Goal: Task Accomplishment & Management: Manage account settings

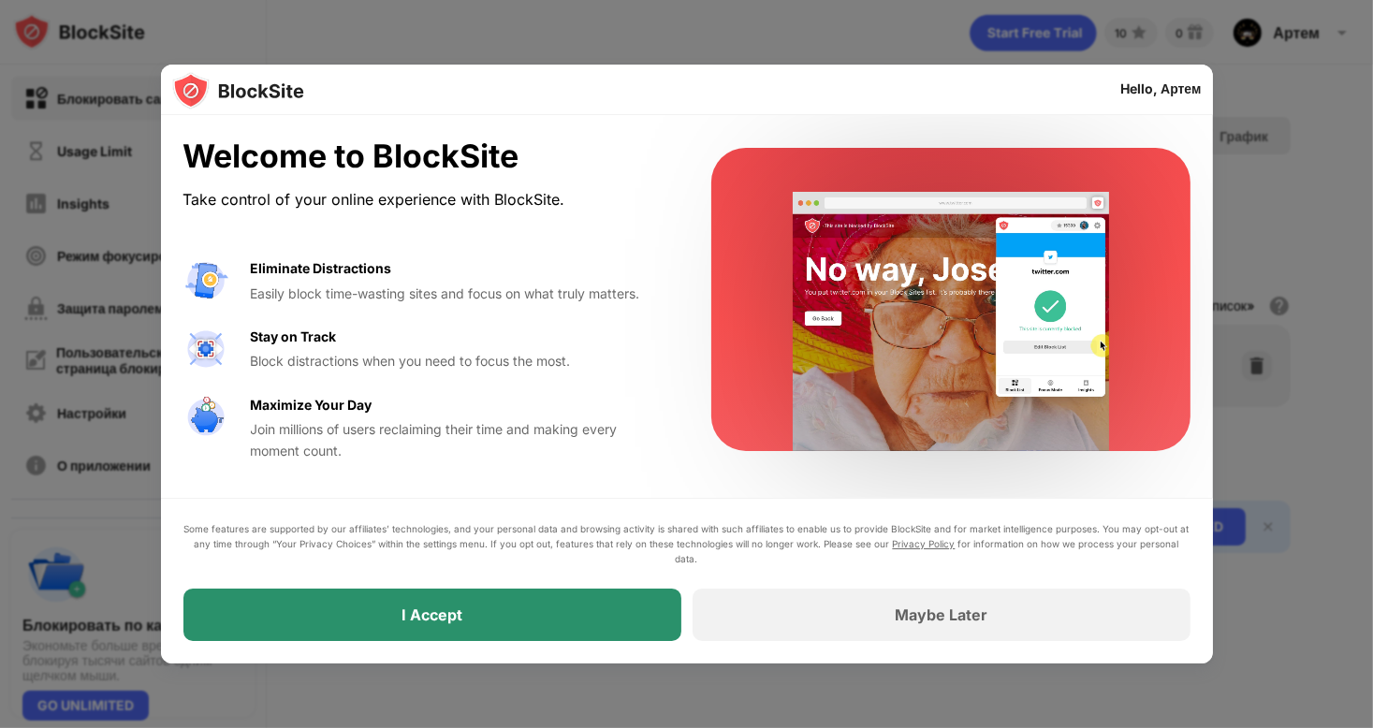
click at [495, 637] on div "I Accept" at bounding box center [432, 615] width 498 height 52
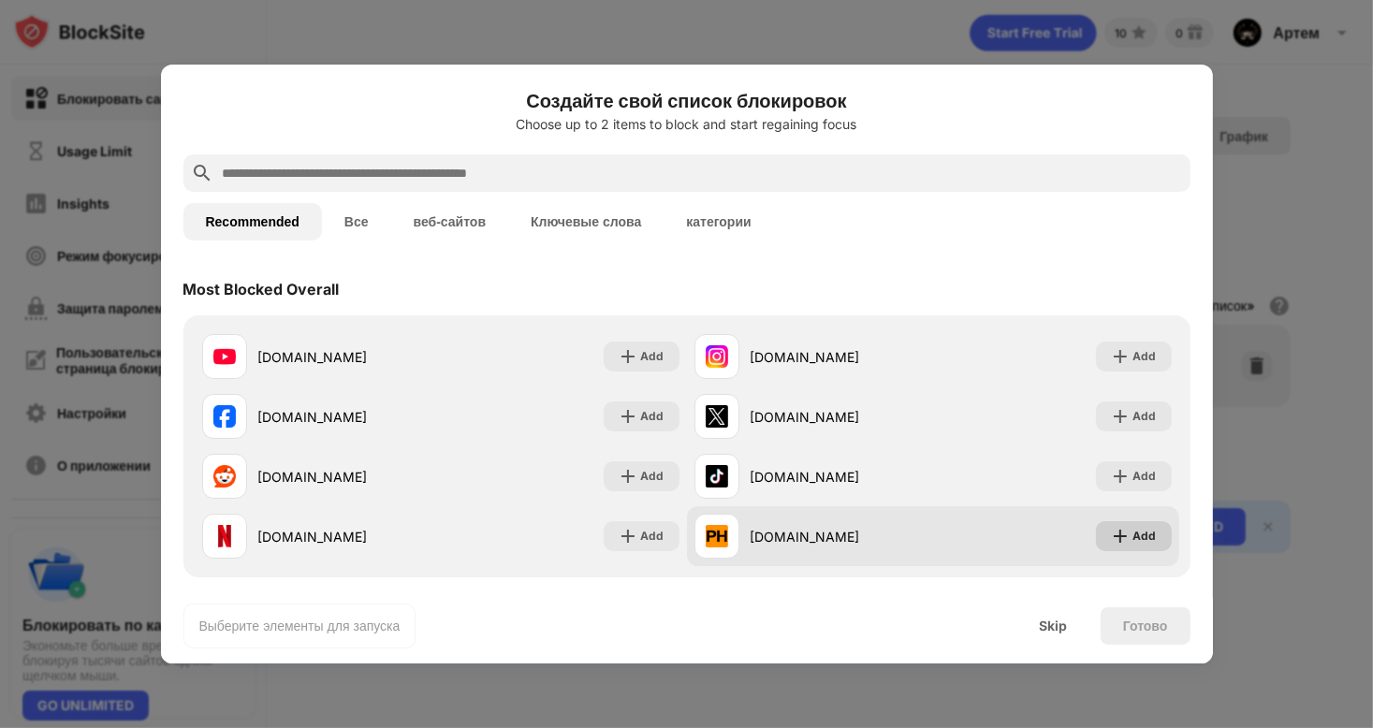
click at [1116, 536] on div "Add" at bounding box center [1134, 536] width 76 height 30
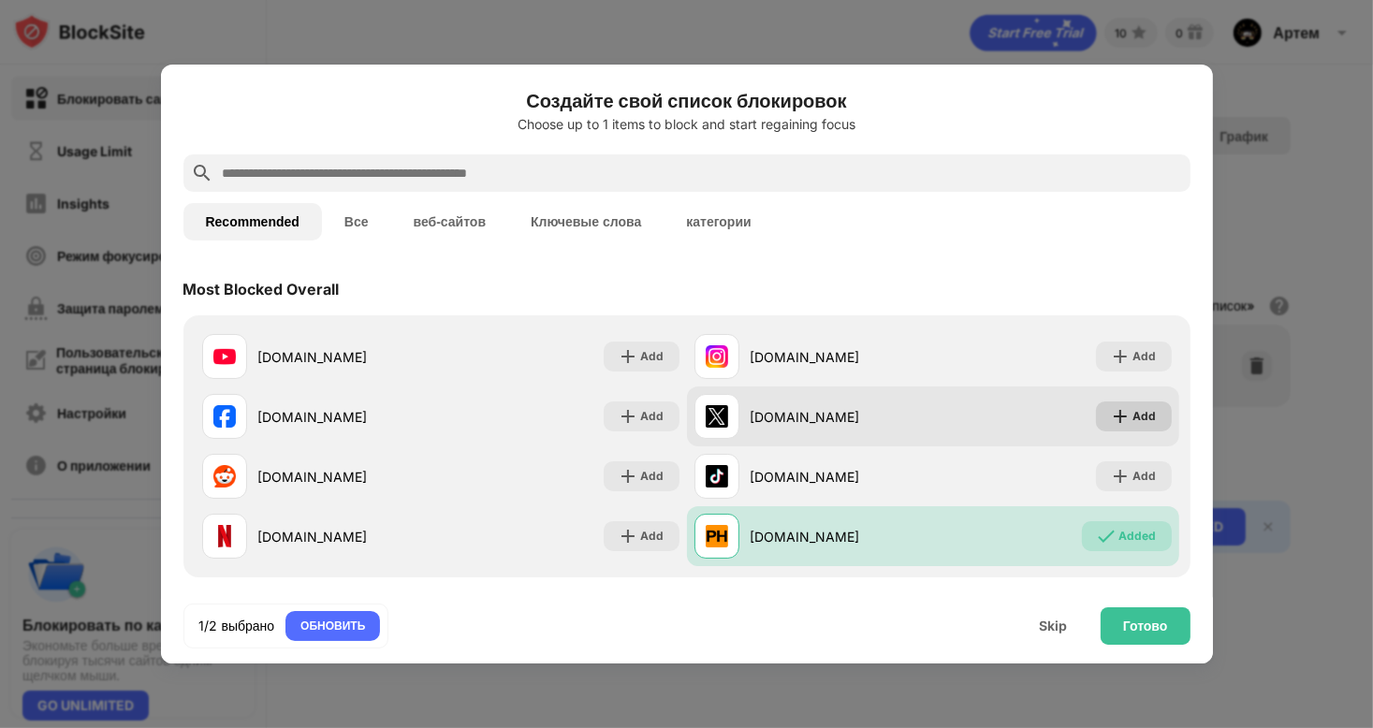
click at [1111, 420] on img at bounding box center [1120, 416] width 19 height 19
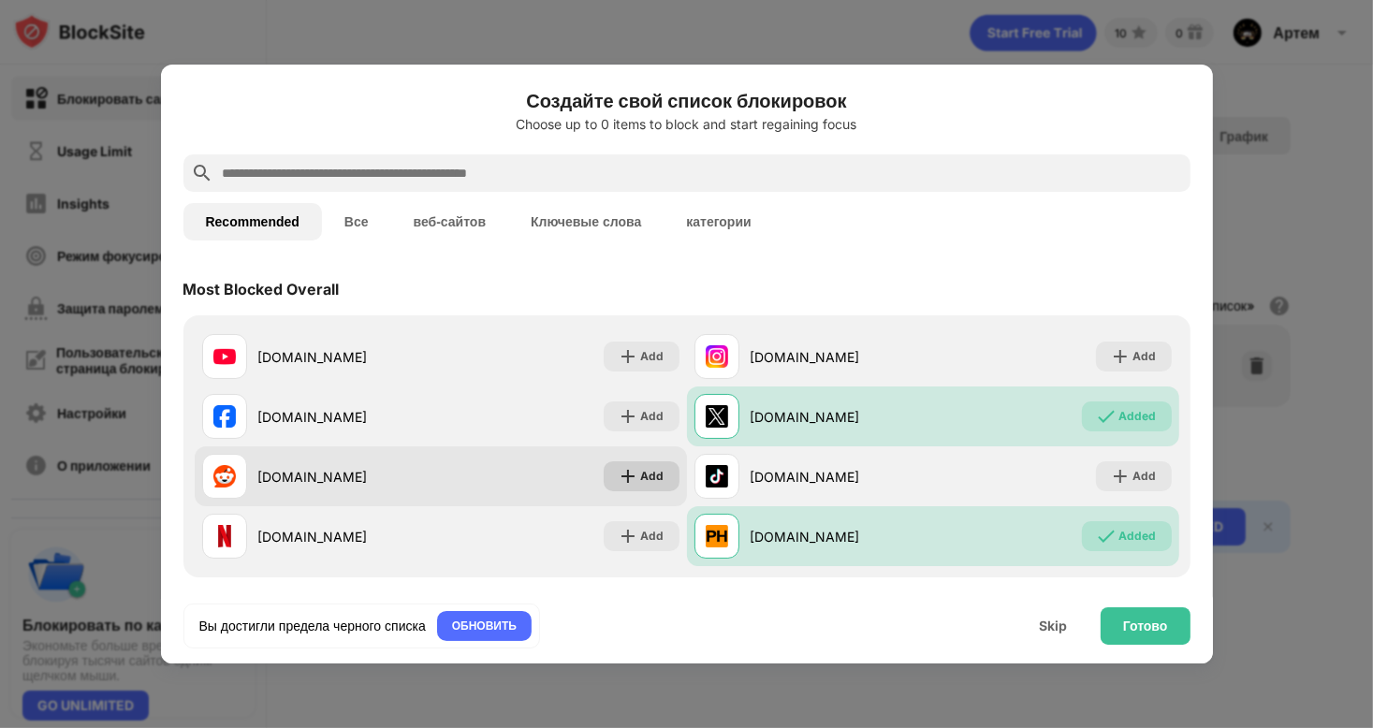
click at [655, 480] on div "Add" at bounding box center [652, 476] width 23 height 19
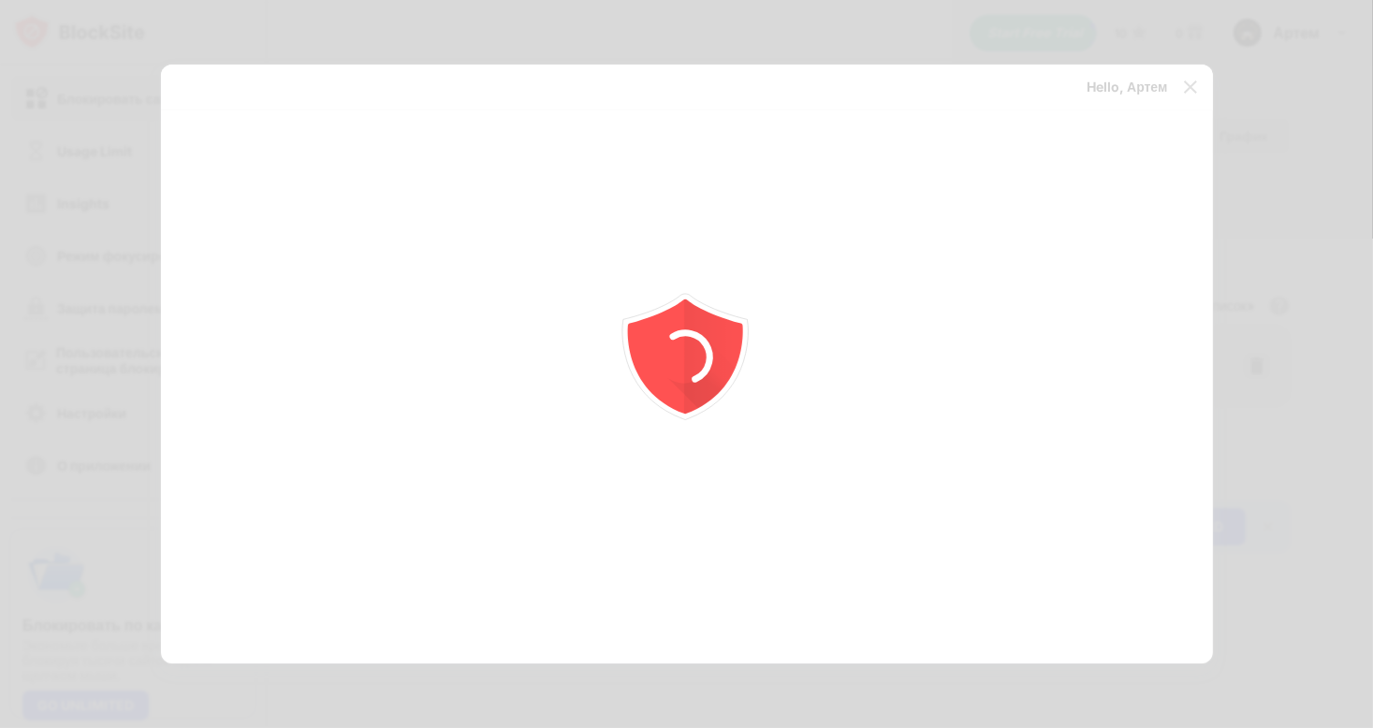
click at [1194, 88] on div at bounding box center [686, 364] width 1373 height 728
click at [603, 270] on icon "animation" at bounding box center [687, 364] width 337 height 337
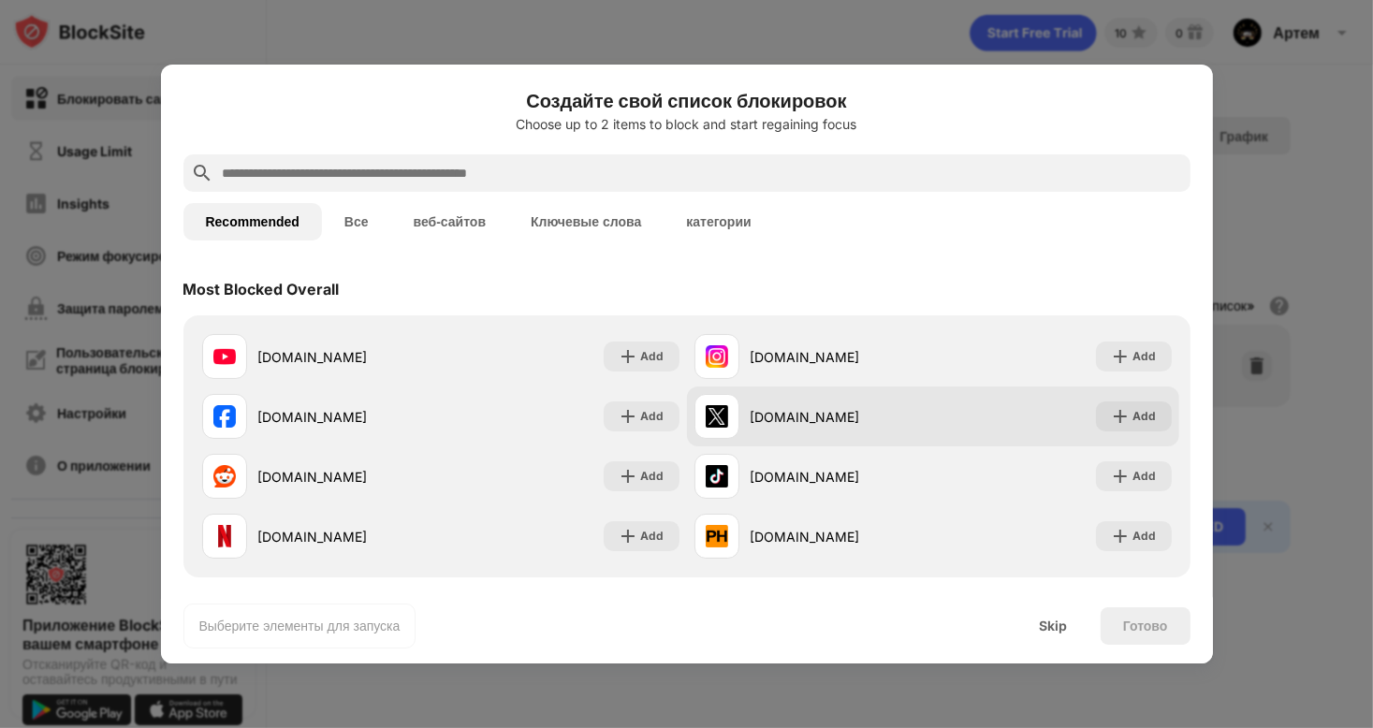
click at [1134, 422] on div "Add" at bounding box center [1145, 416] width 23 height 19
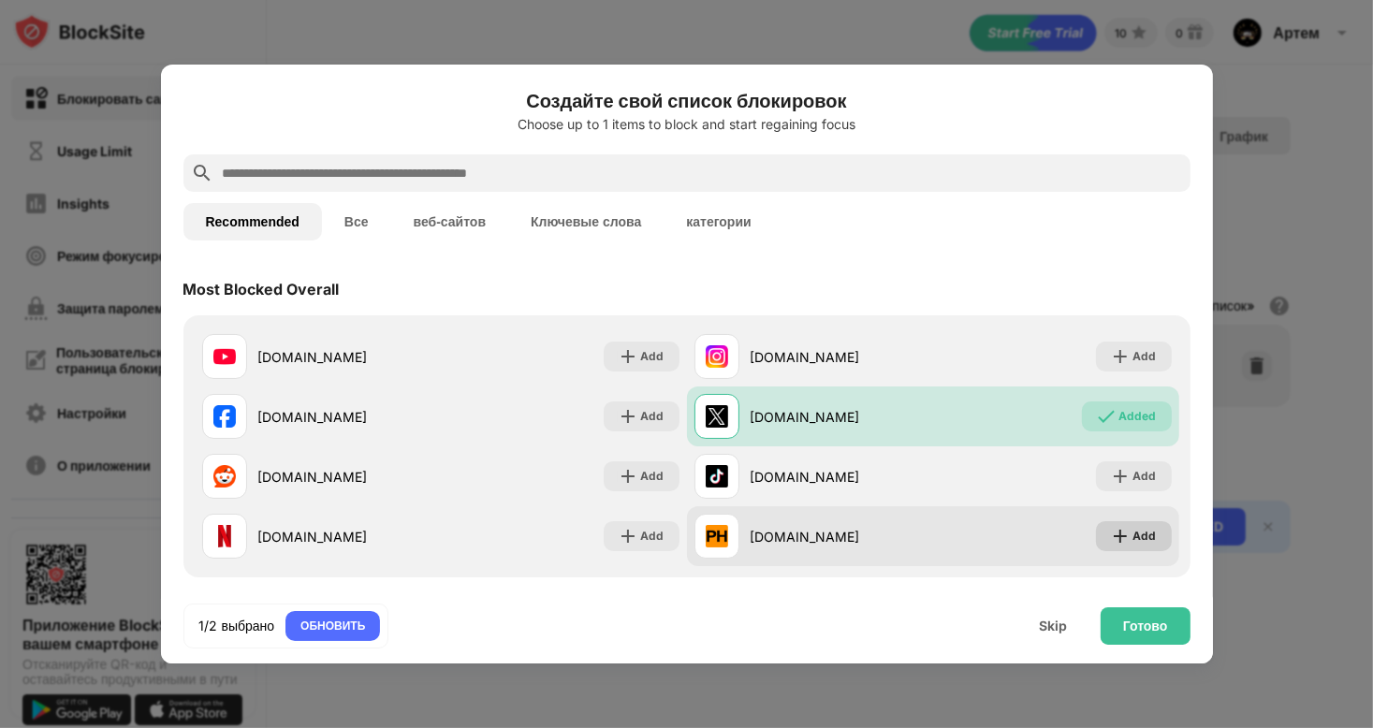
click at [1134, 533] on div "Add" at bounding box center [1145, 536] width 23 height 19
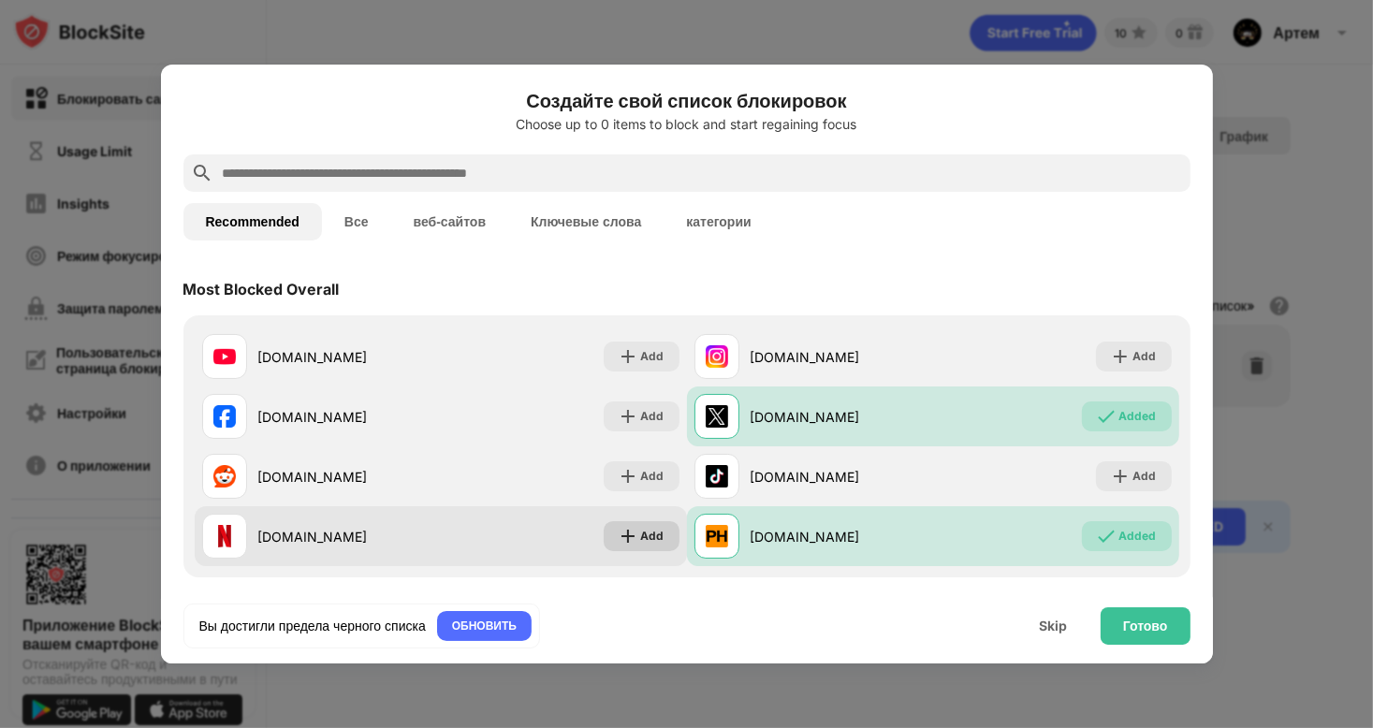
click at [643, 534] on div "Add" at bounding box center [652, 536] width 23 height 19
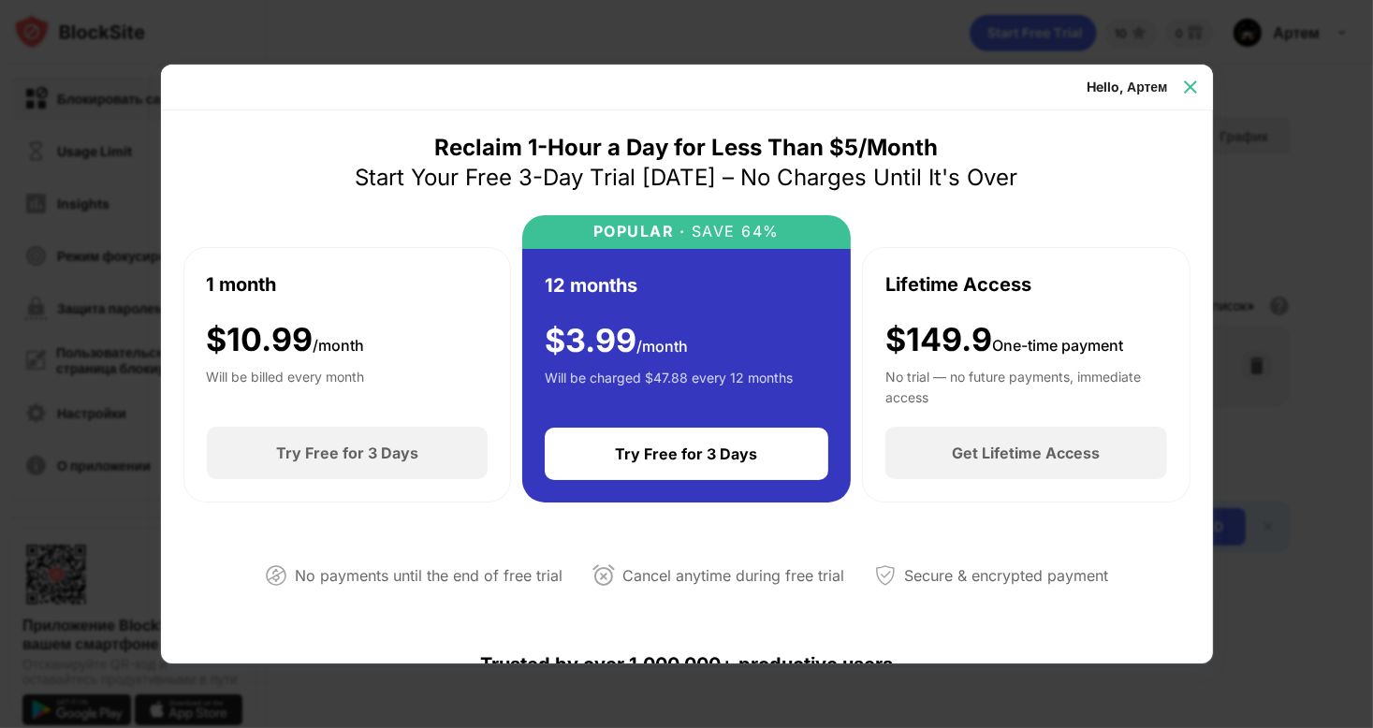
click at [1190, 79] on img at bounding box center [1190, 87] width 19 height 19
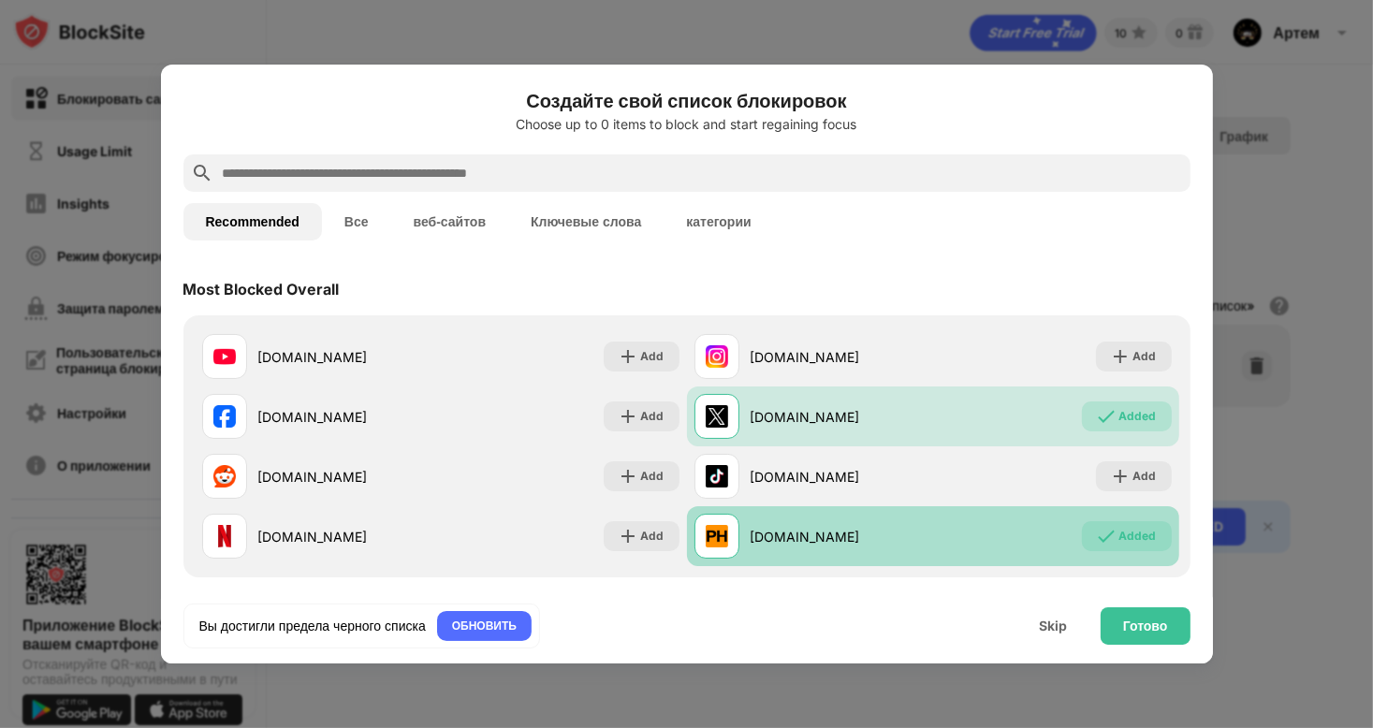
click at [1130, 533] on div "Added" at bounding box center [1137, 536] width 37 height 19
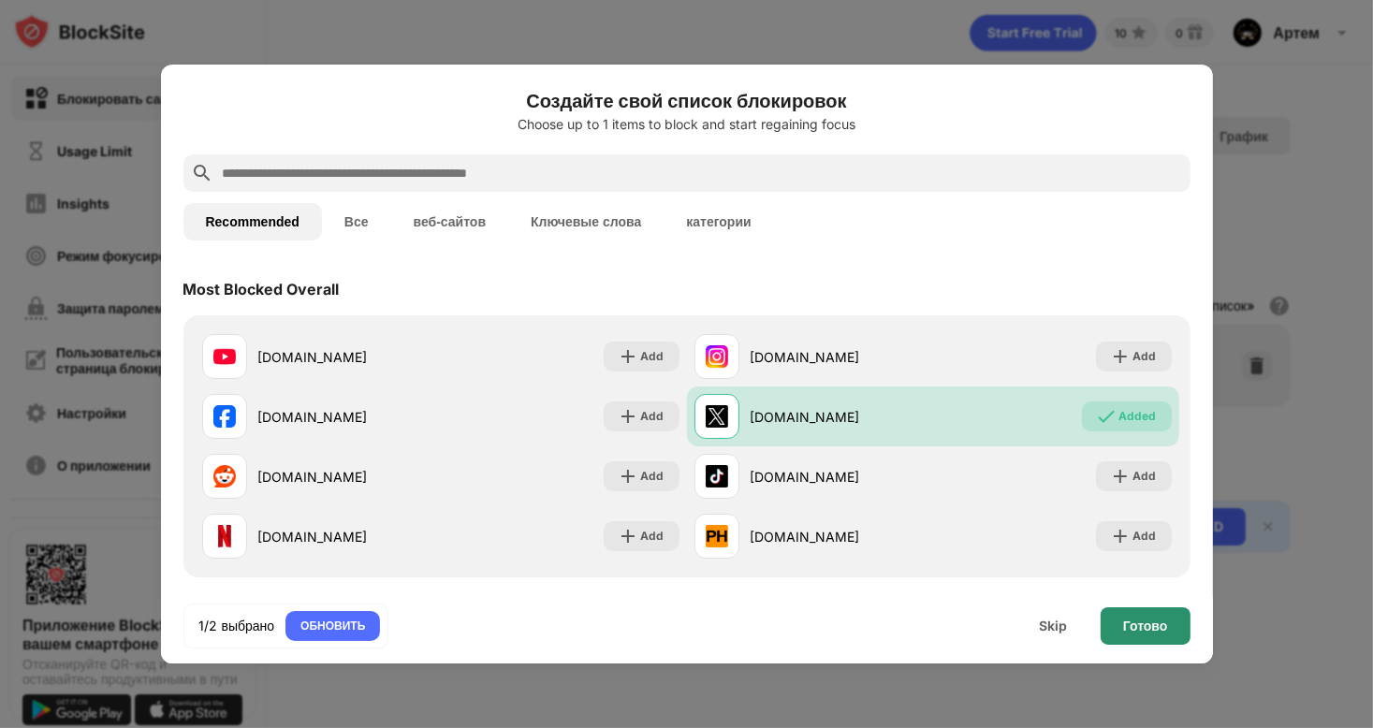
click at [1110, 610] on div "Готово" at bounding box center [1146, 625] width 90 height 37
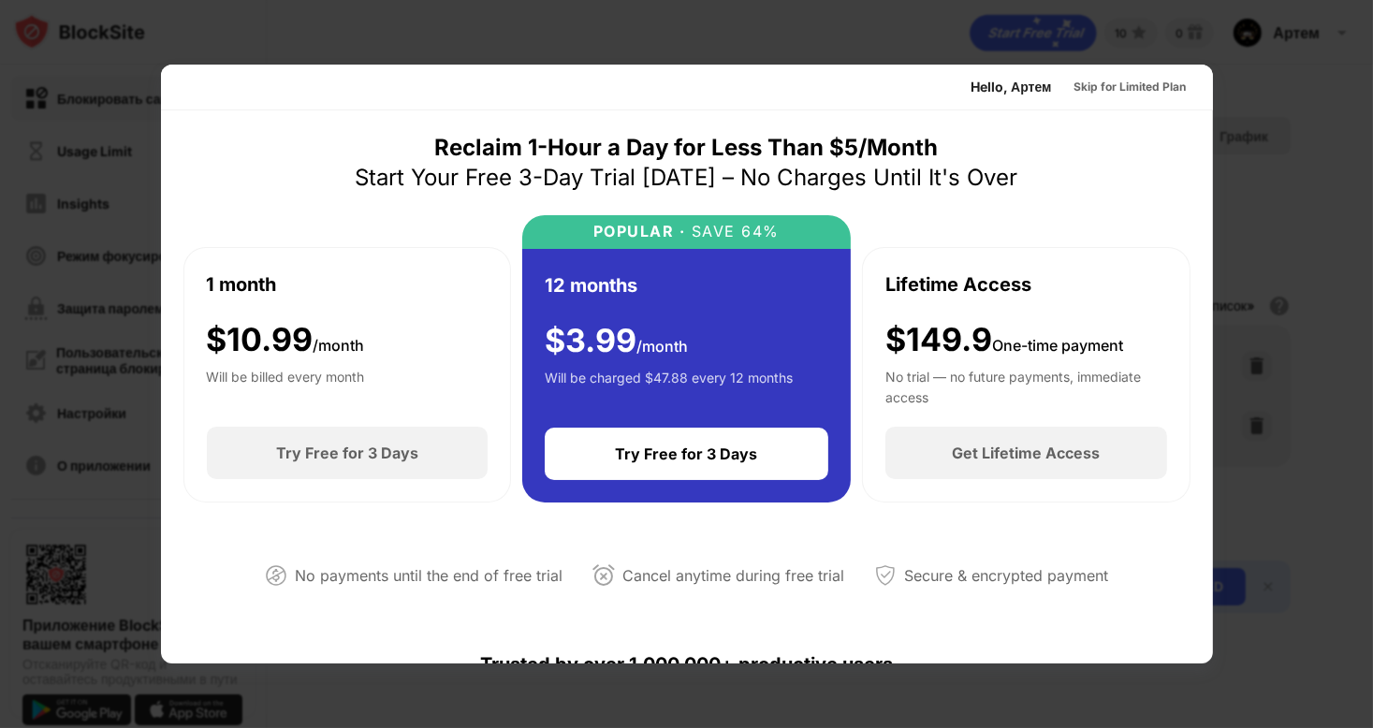
click at [1266, 289] on div at bounding box center [686, 364] width 1373 height 728
click at [1105, 87] on div "Skip for Limited Plan" at bounding box center [1131, 87] width 112 height 19
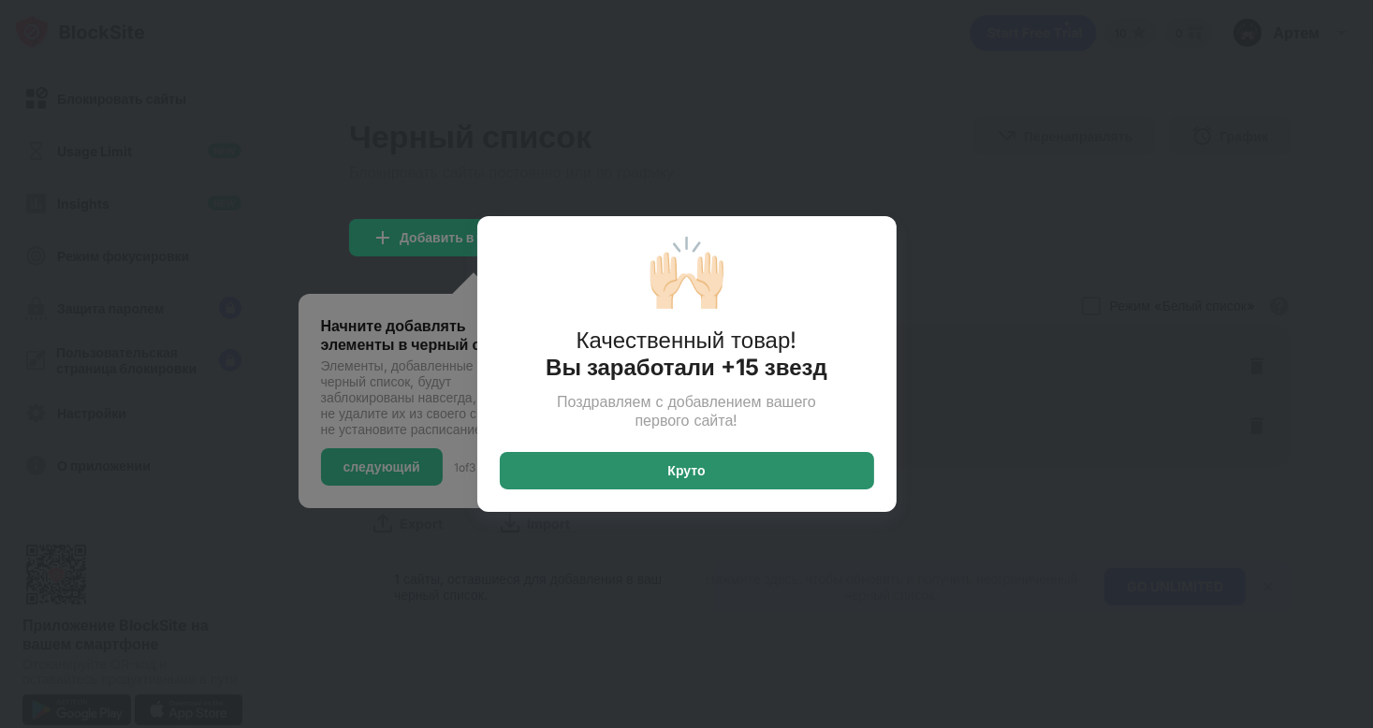
click at [810, 469] on div "Круто" at bounding box center [687, 470] width 374 height 37
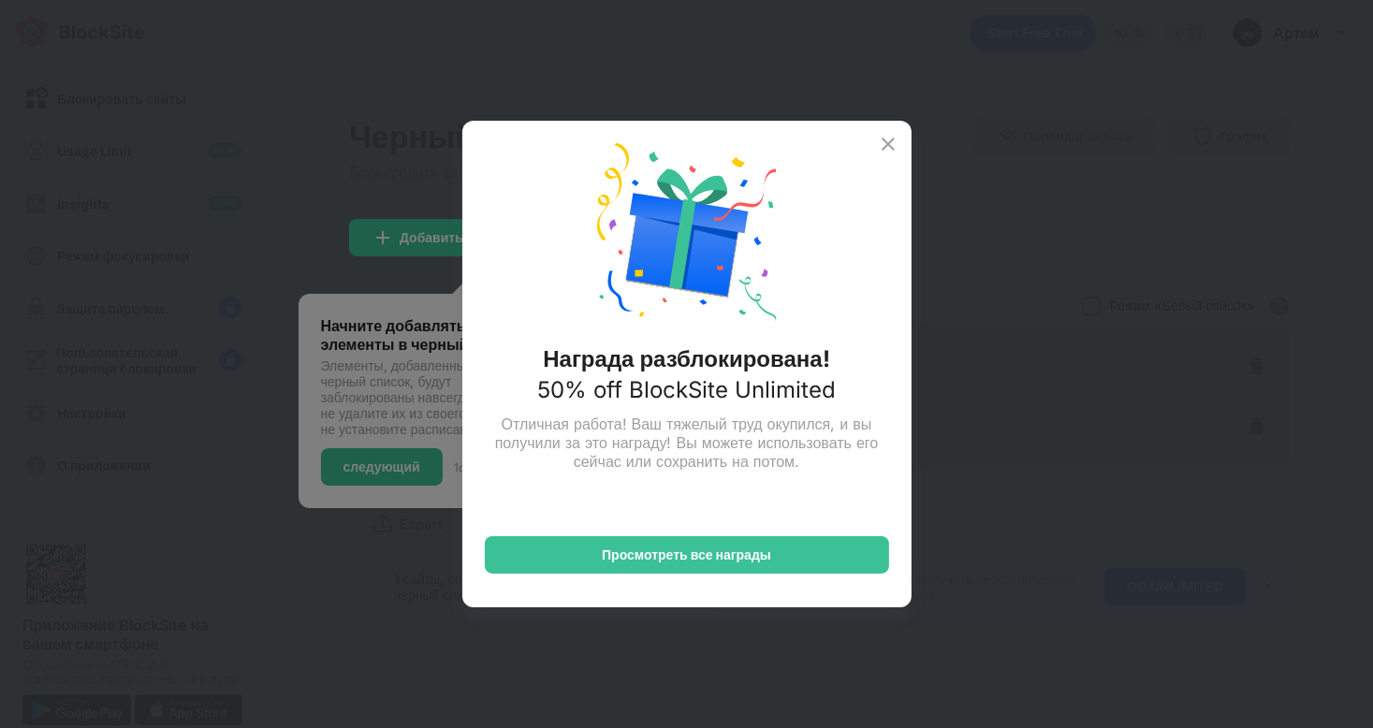
click at [888, 142] on img at bounding box center [888, 144] width 22 height 22
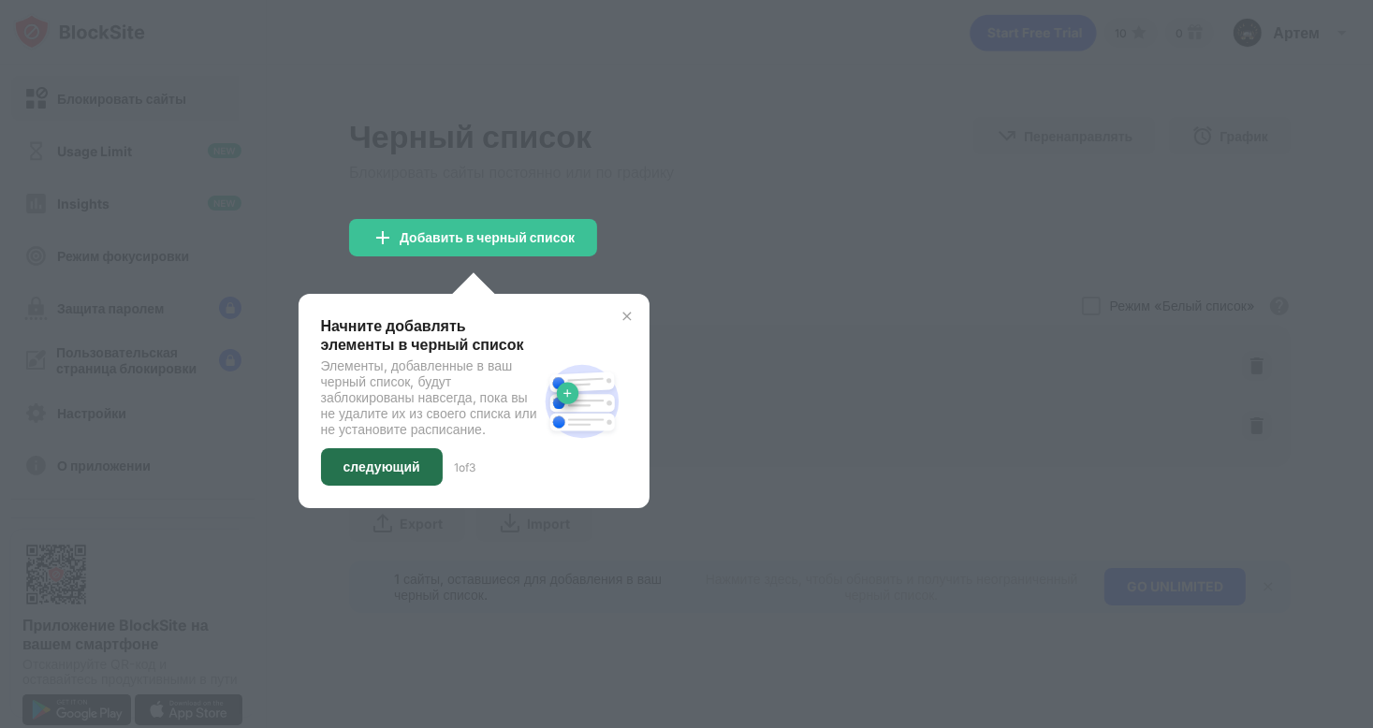
click at [388, 475] on div "следующий" at bounding box center [382, 467] width 77 height 15
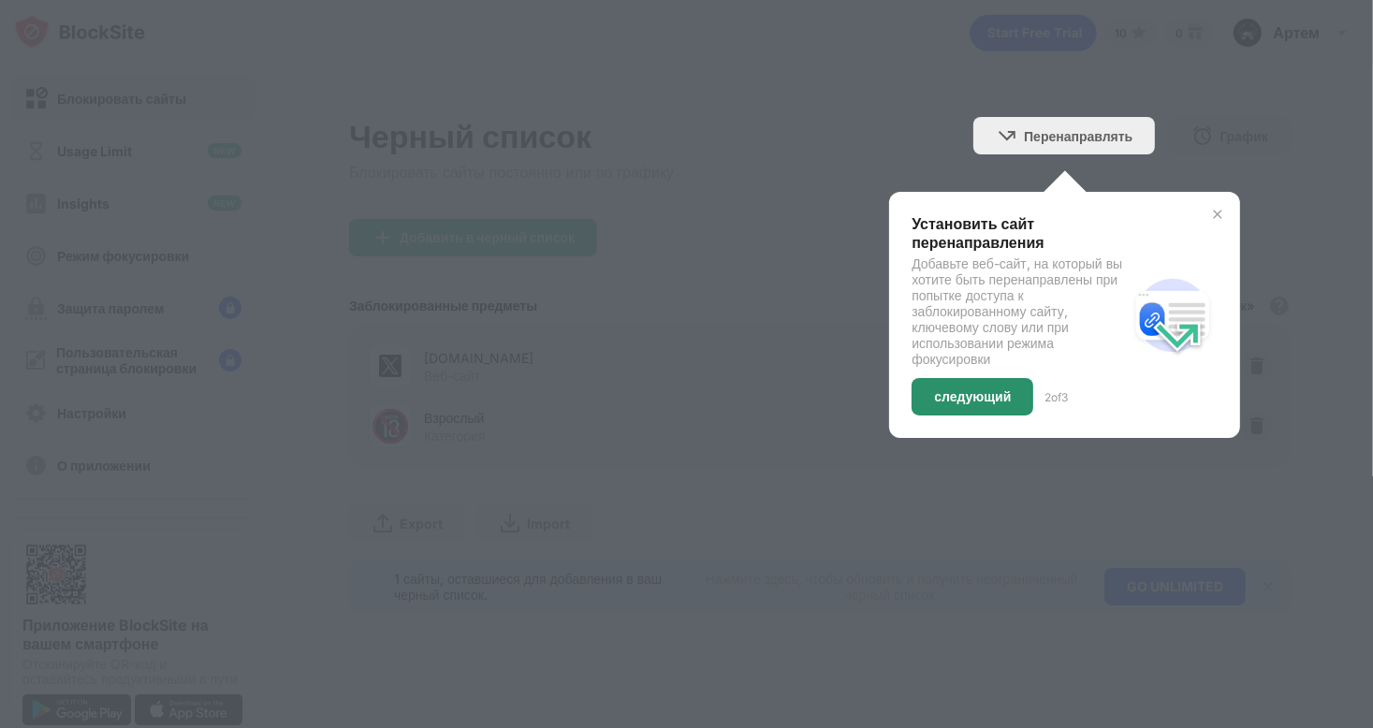
click at [985, 389] on div "следующий" at bounding box center [972, 396] width 77 height 15
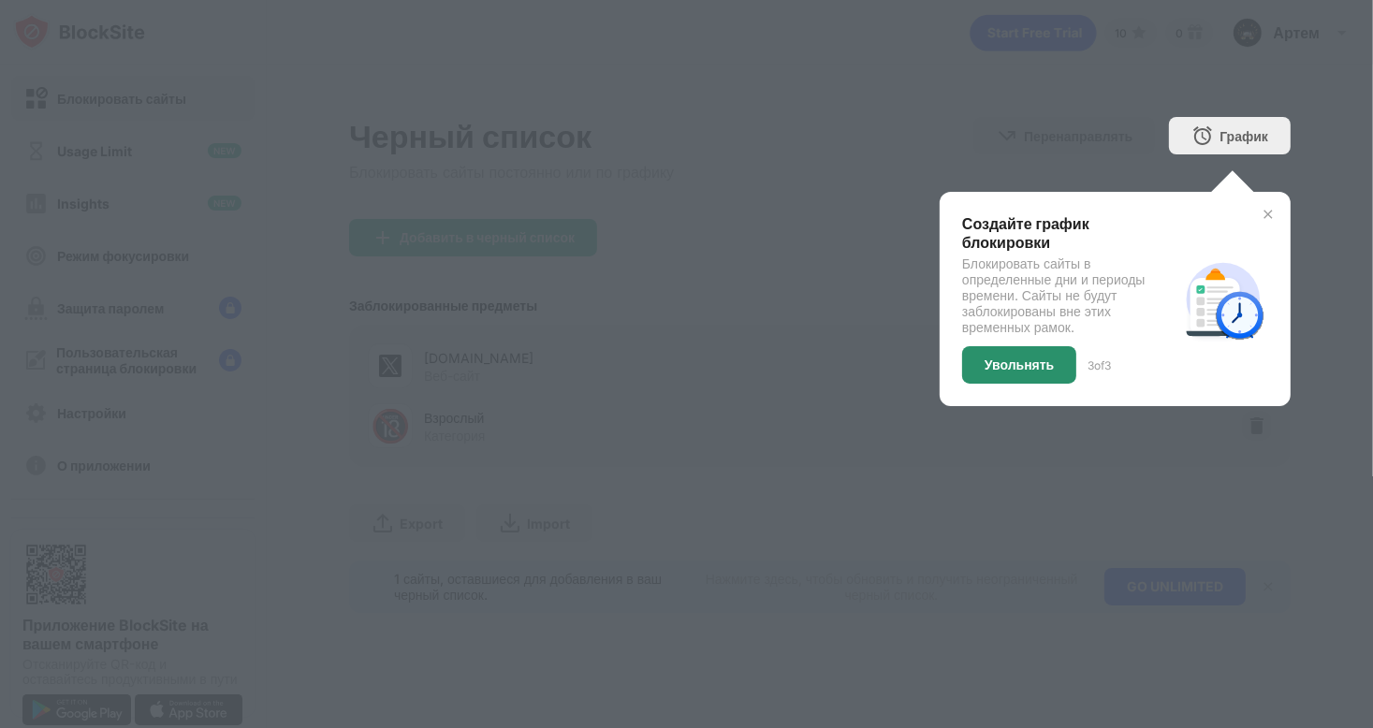
click at [983, 370] on div "Увольнять" at bounding box center [1019, 364] width 114 height 37
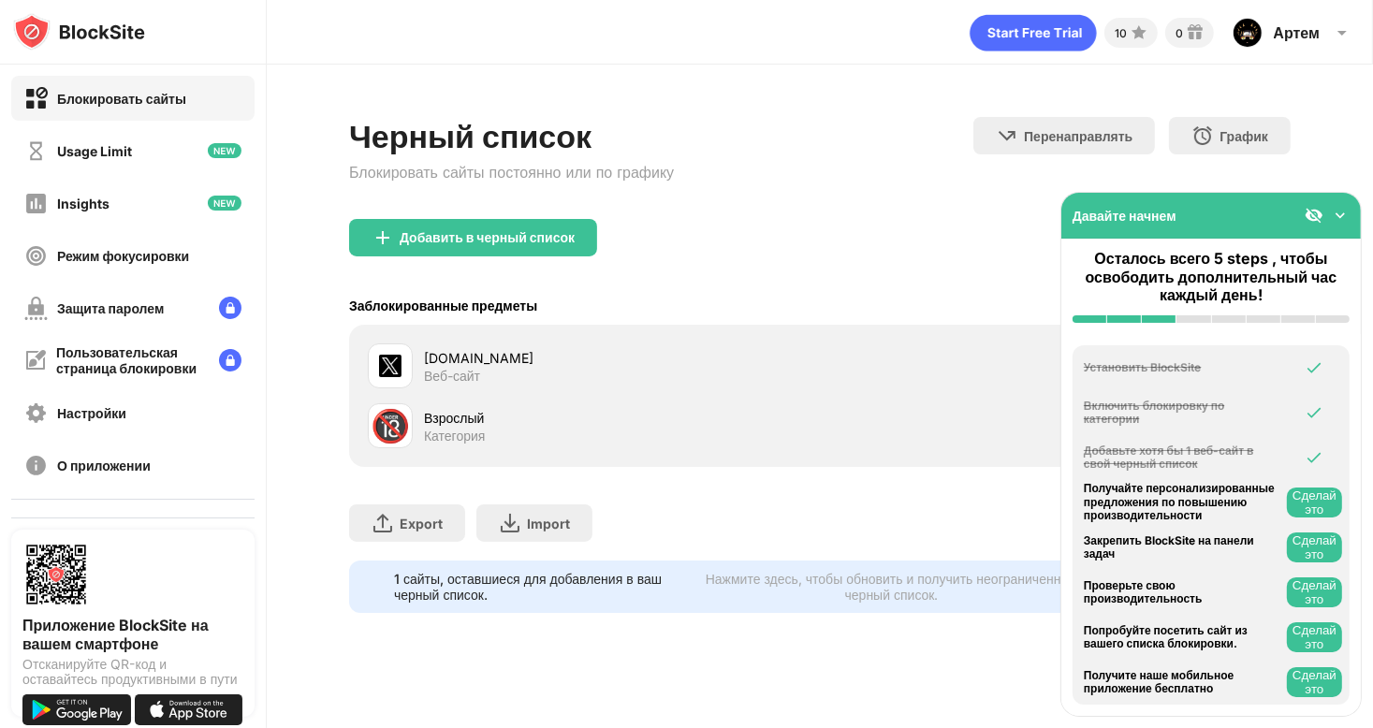
click at [885, 316] on div "Заблокированные предметы Режим «Белый список» Заблокируйте все веб-сайты, кроме…" at bounding box center [820, 305] width 942 height 38
click at [1340, 220] on img at bounding box center [1340, 215] width 19 height 19
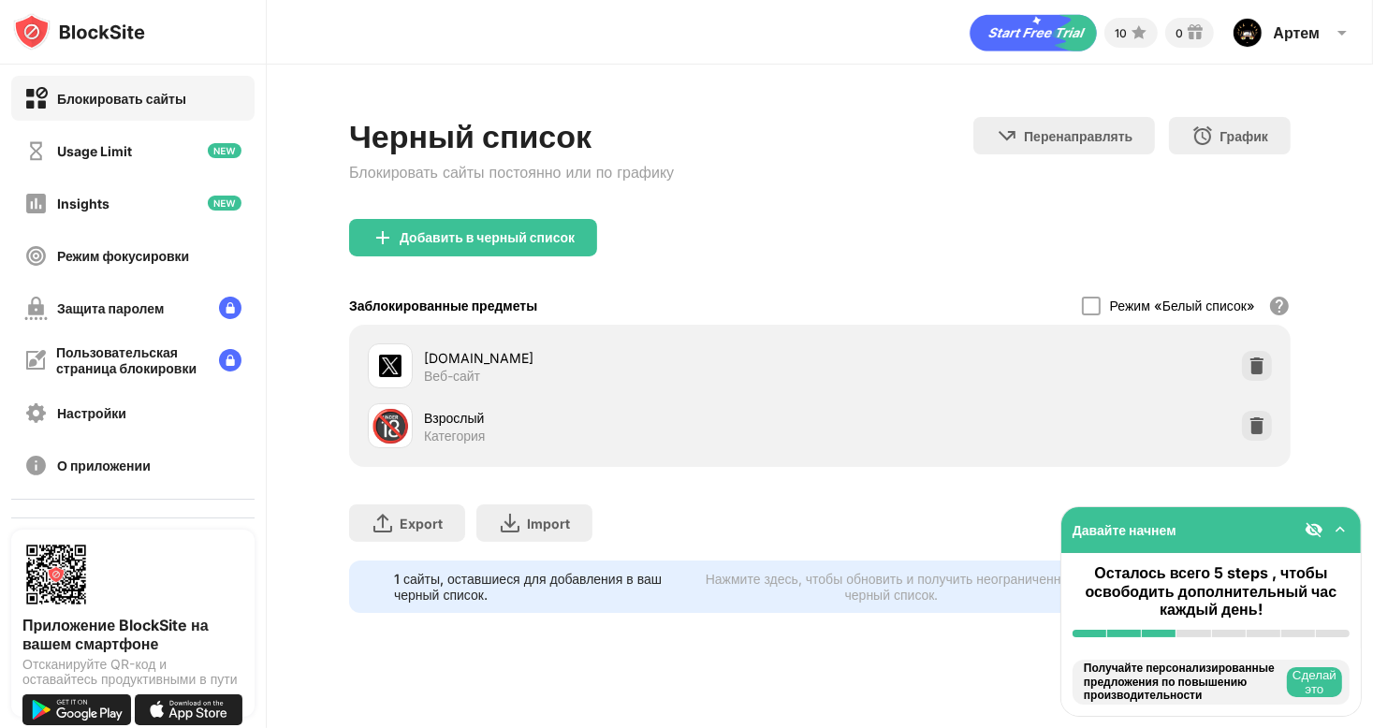
click at [454, 368] on div "Веб-сайт" at bounding box center [452, 376] width 56 height 17
click at [1248, 357] on img at bounding box center [1257, 366] width 19 height 19
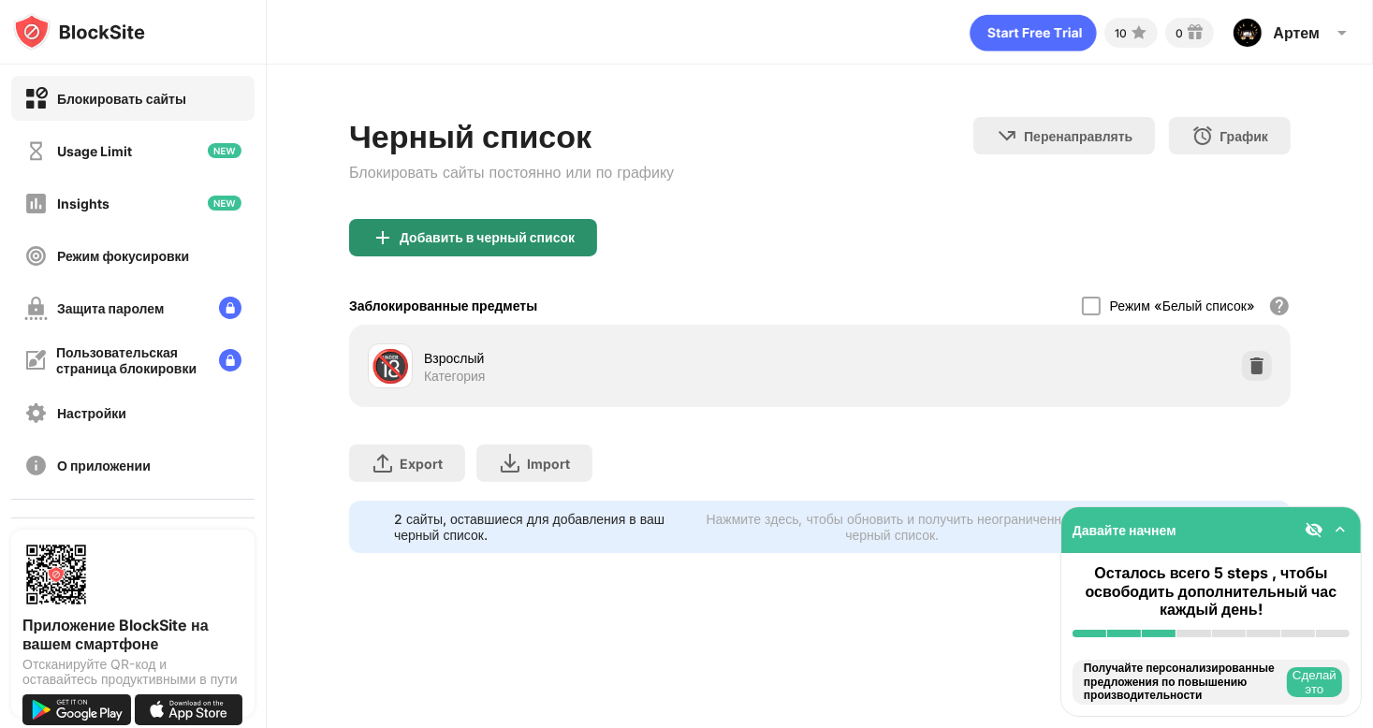
click at [549, 230] on div "Добавить в черный список" at bounding box center [487, 237] width 175 height 15
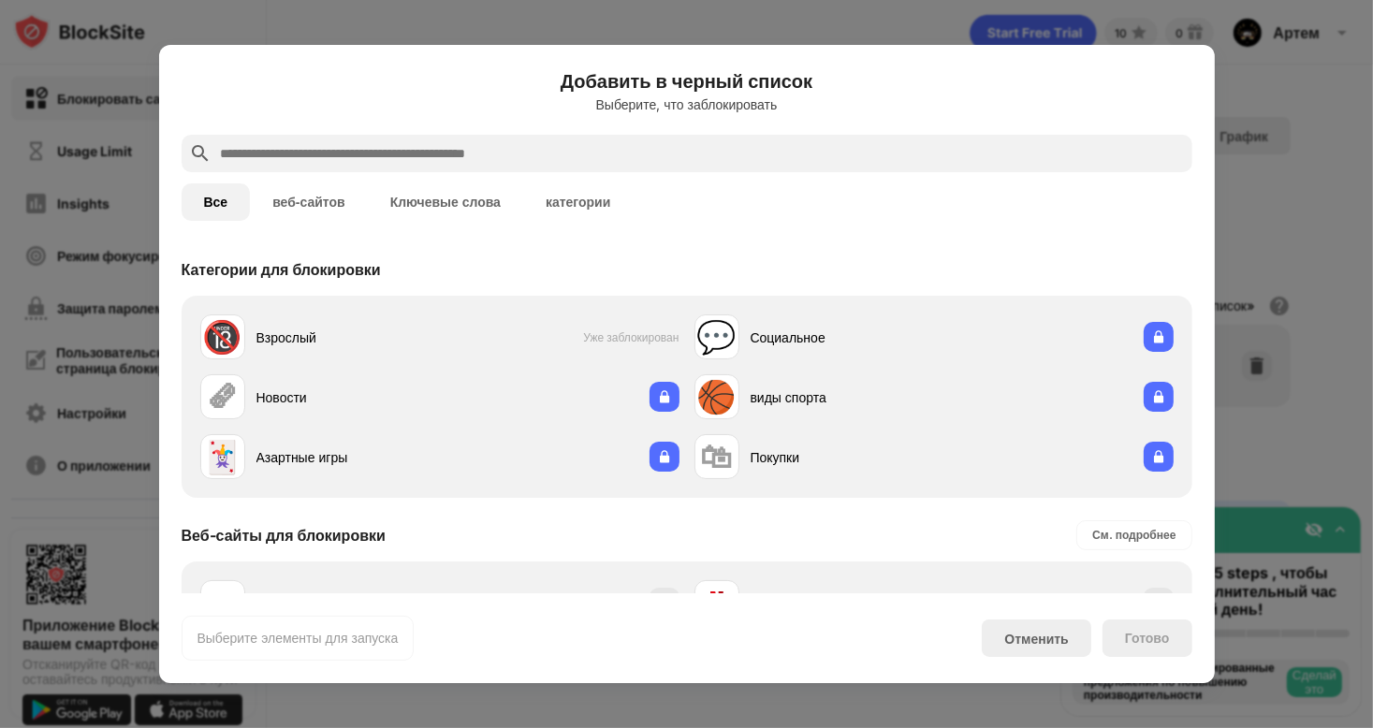
paste input "**********"
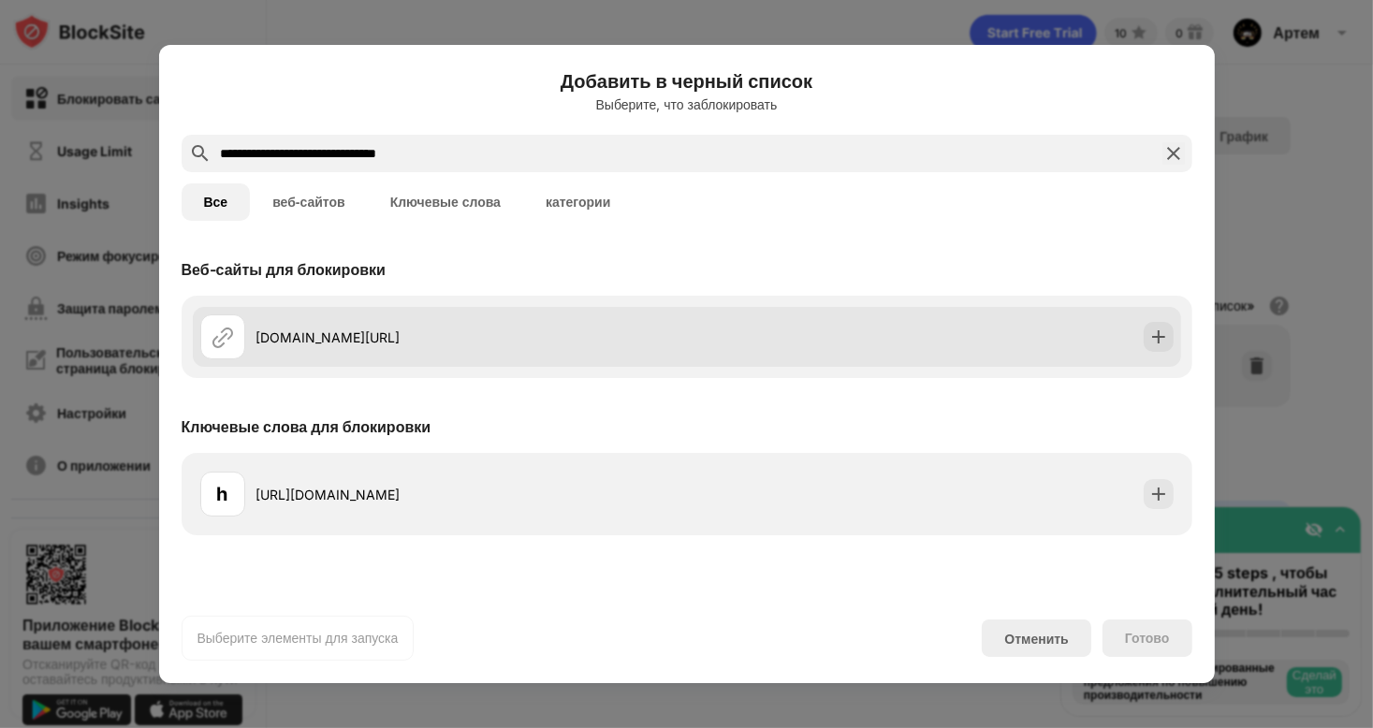
type input "**********"
click at [607, 311] on div "app.hyperliquid.xyz/trade" at bounding box center [687, 337] width 988 height 60
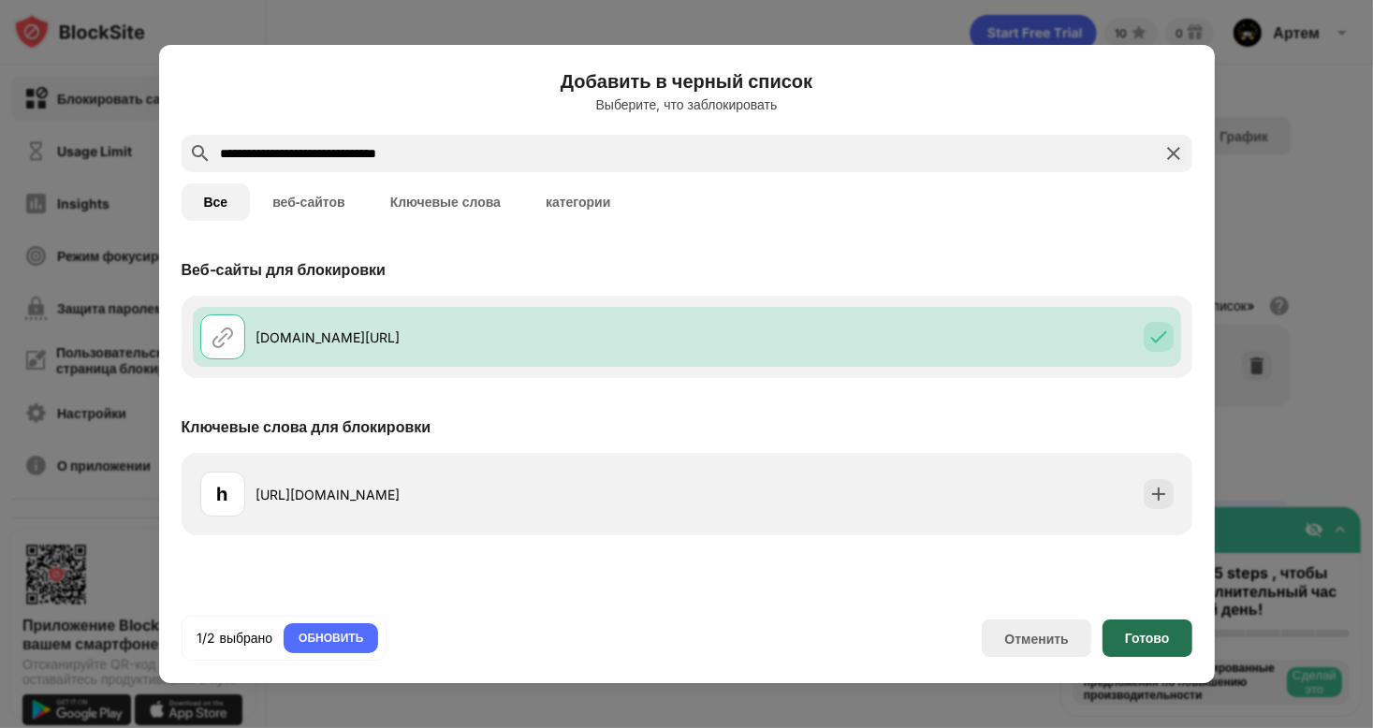
click at [1136, 647] on div "Готово" at bounding box center [1148, 638] width 90 height 37
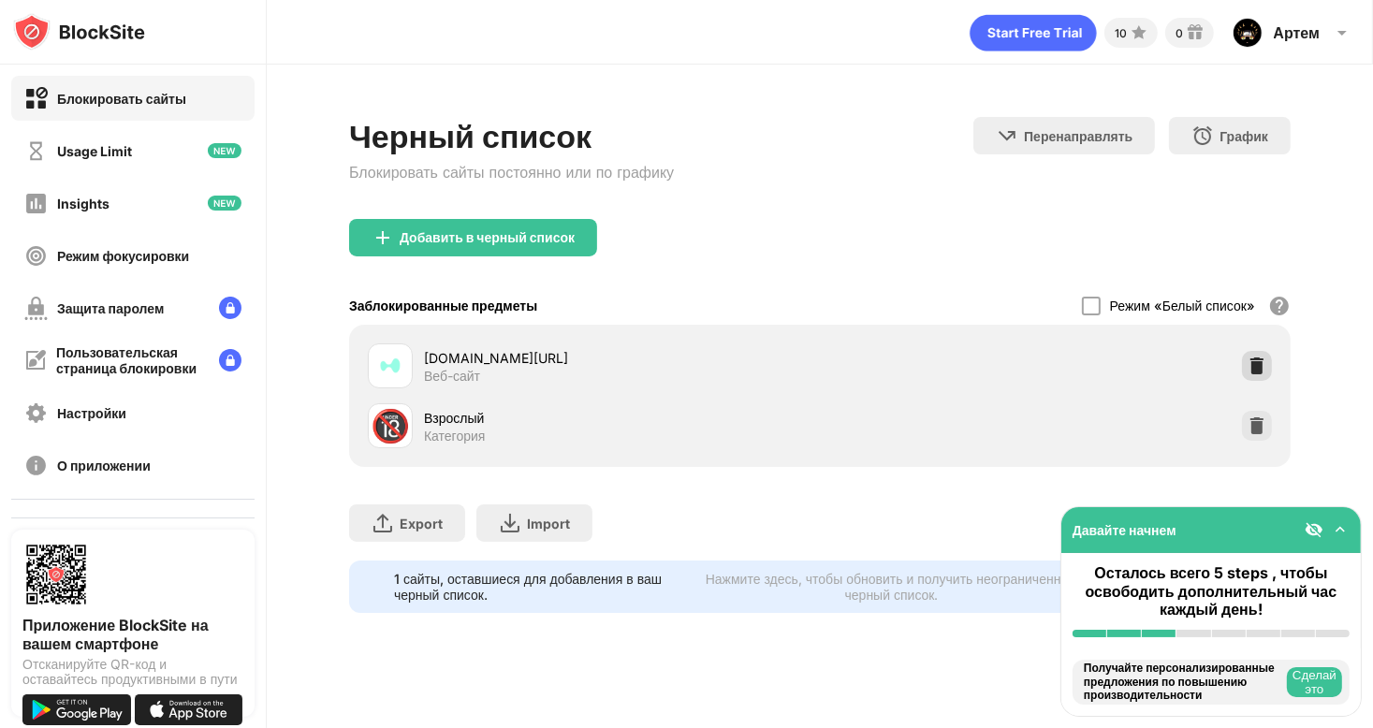
click at [1248, 357] on img at bounding box center [1257, 366] width 19 height 19
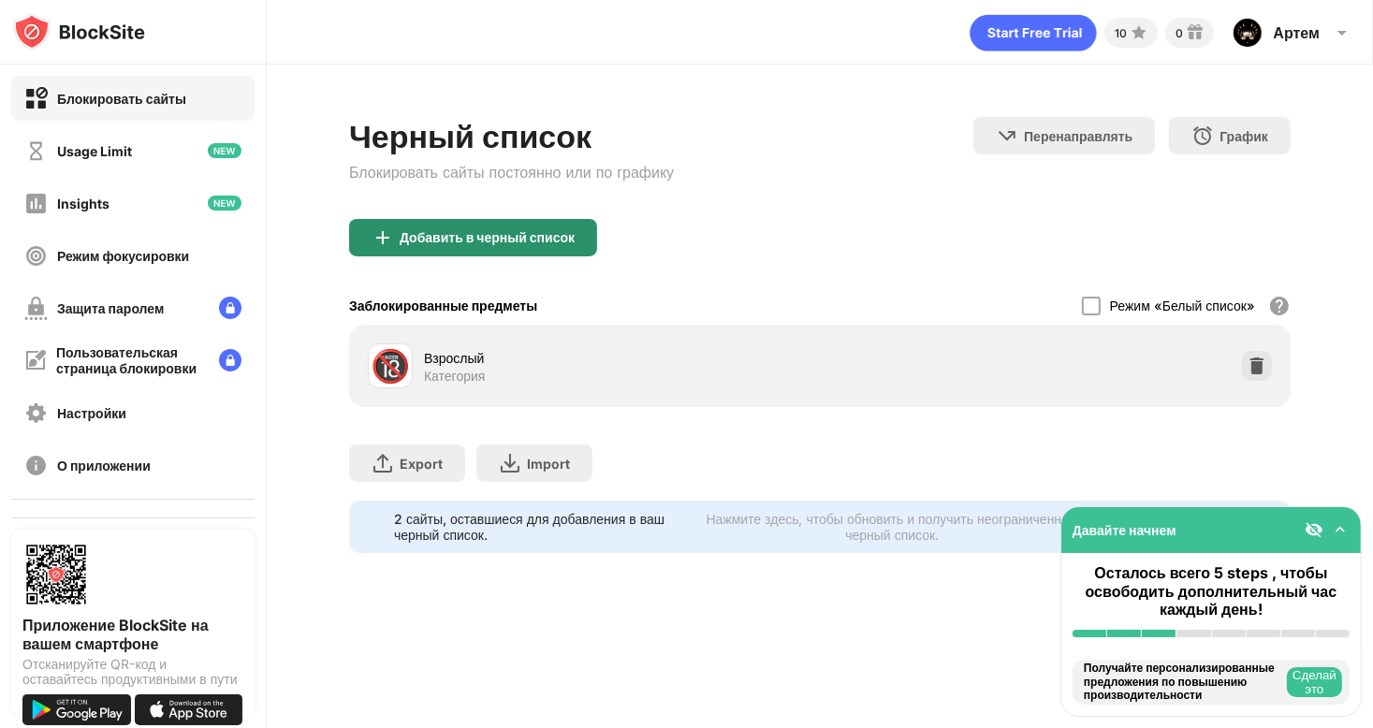
click at [572, 235] on div "Добавить в черный список" at bounding box center [473, 237] width 248 height 37
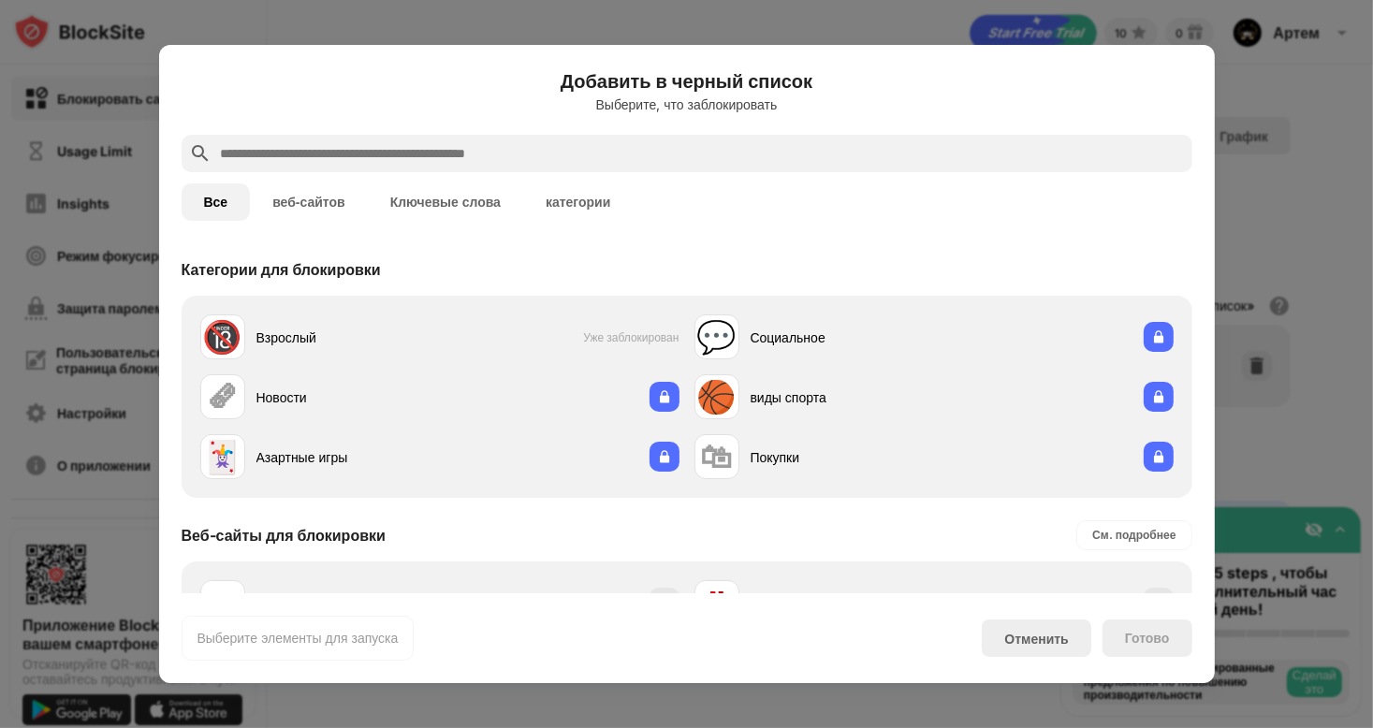
click at [514, 143] on input "text" at bounding box center [702, 153] width 966 height 22
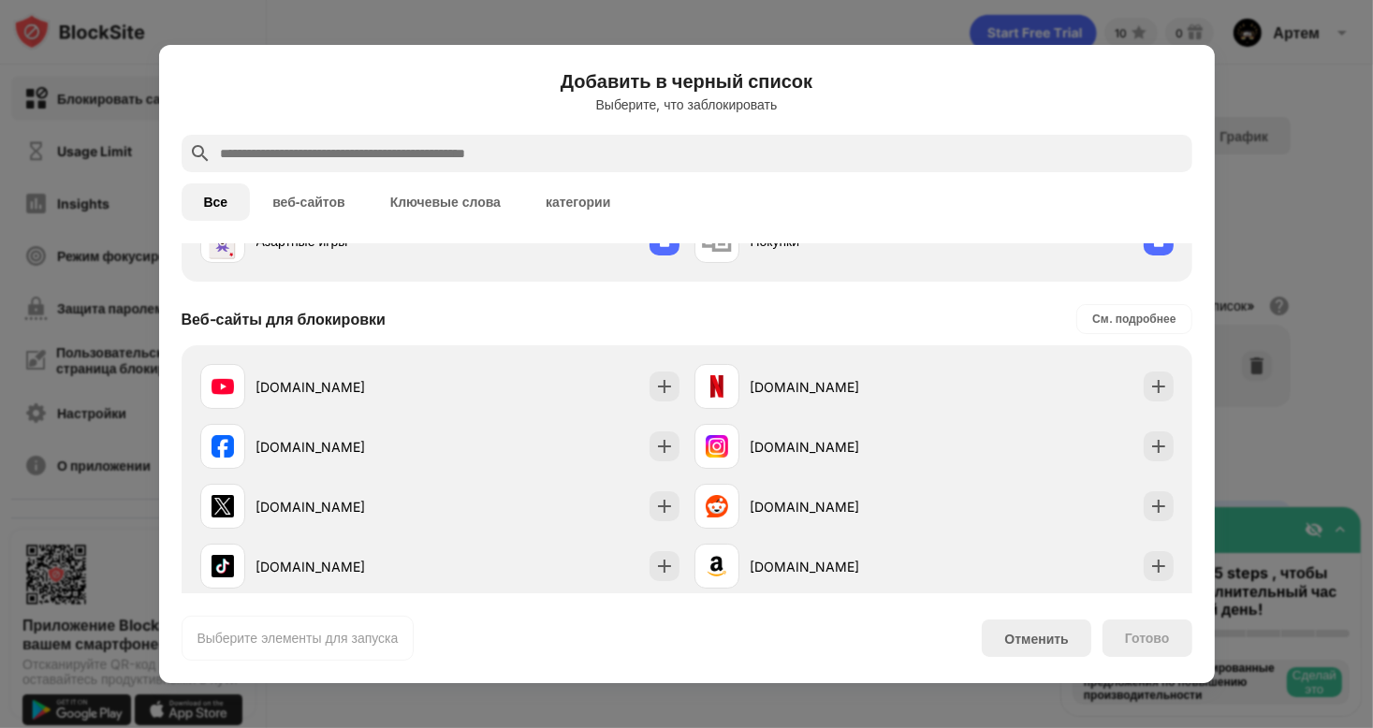
scroll to position [187, 0]
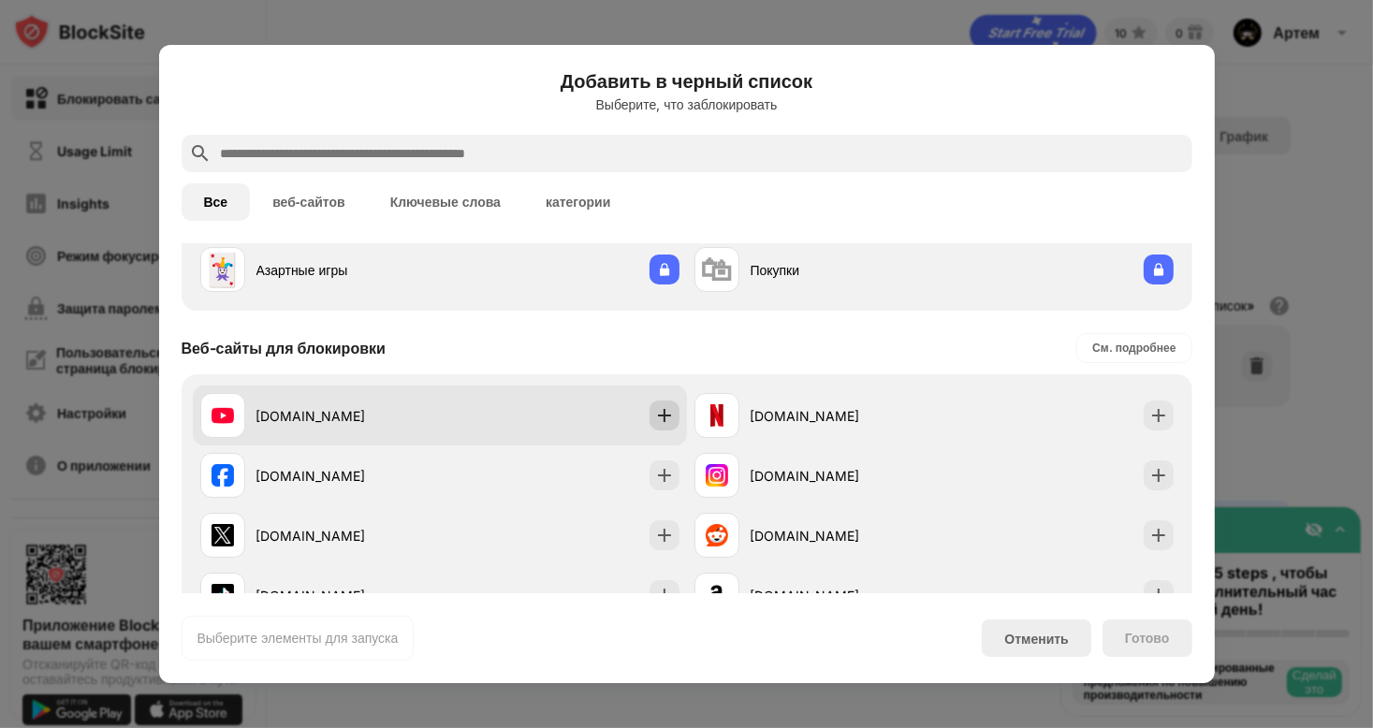
click at [655, 424] on img at bounding box center [664, 415] width 19 height 19
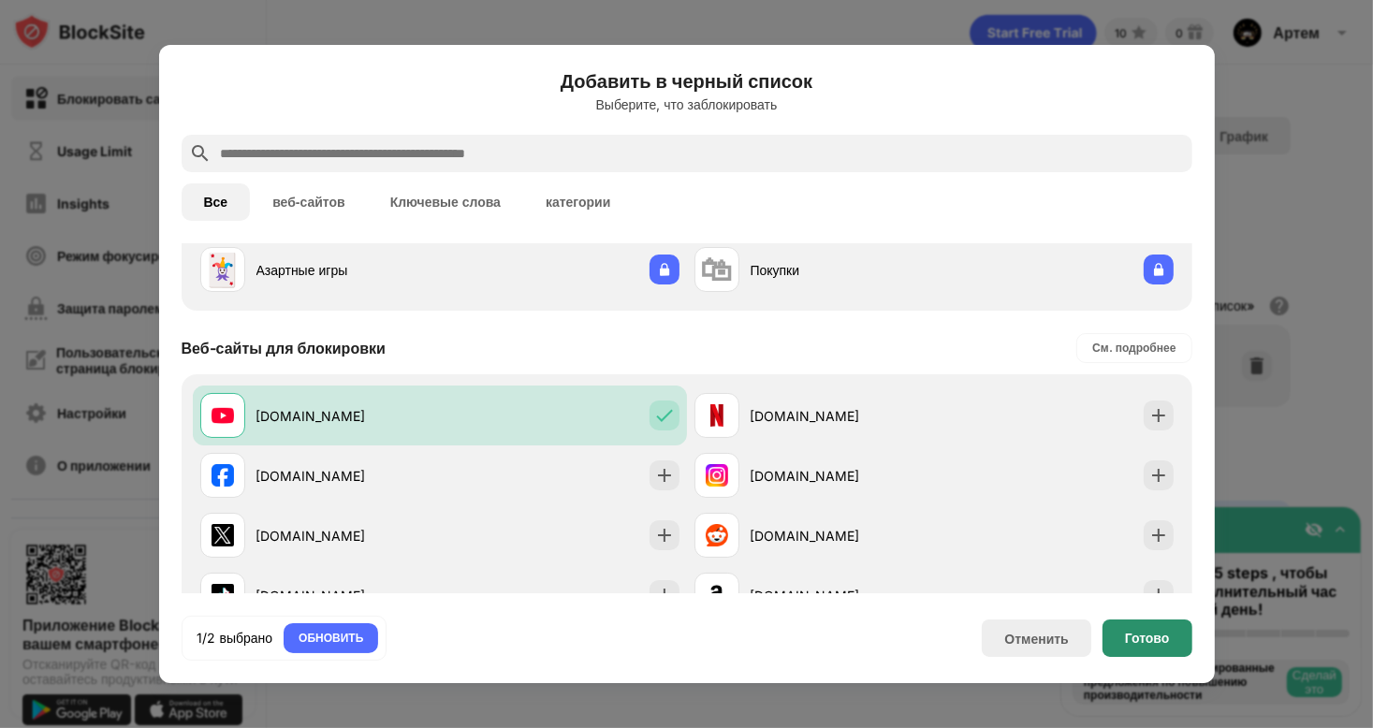
click at [1116, 630] on div "Готово" at bounding box center [1148, 638] width 90 height 37
